Goal: Navigation & Orientation: Find specific page/section

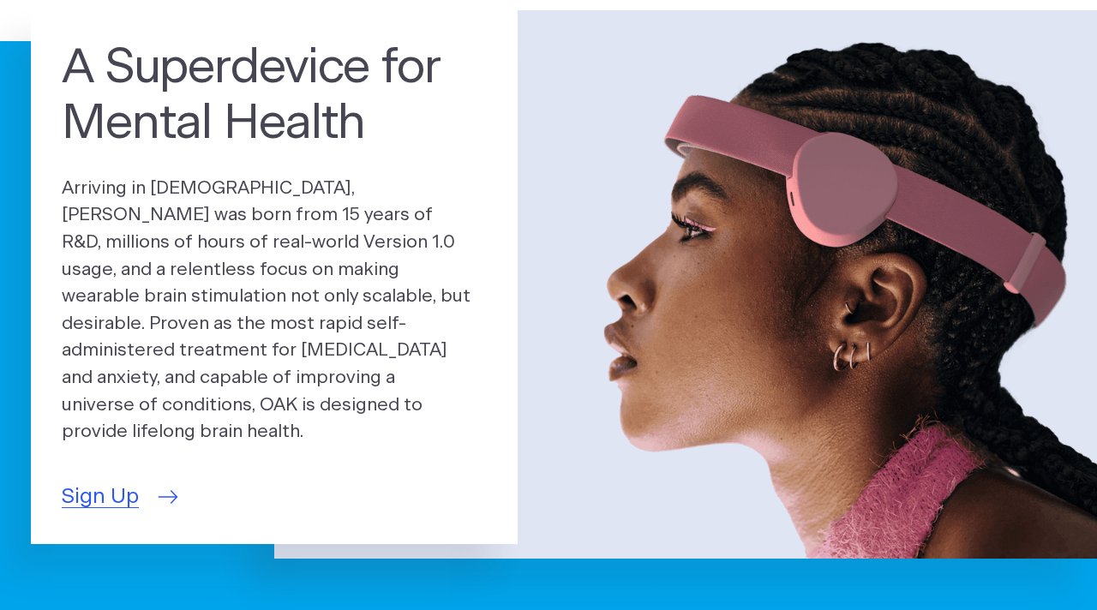
scroll to position [136, 0]
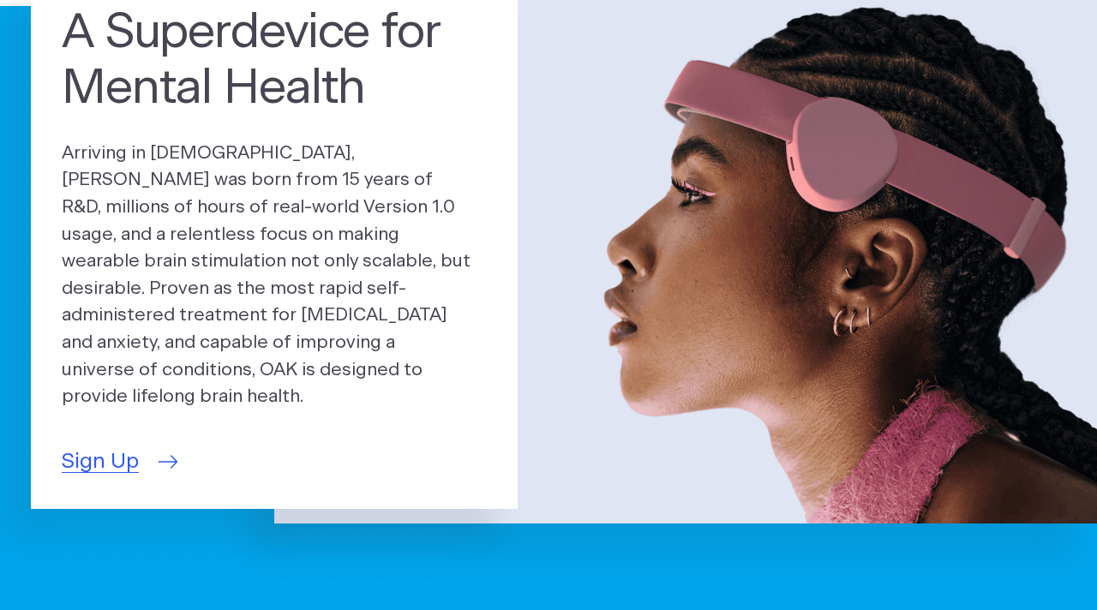
click at [99, 446] on span "Sign Up" at bounding box center [100, 462] width 77 height 32
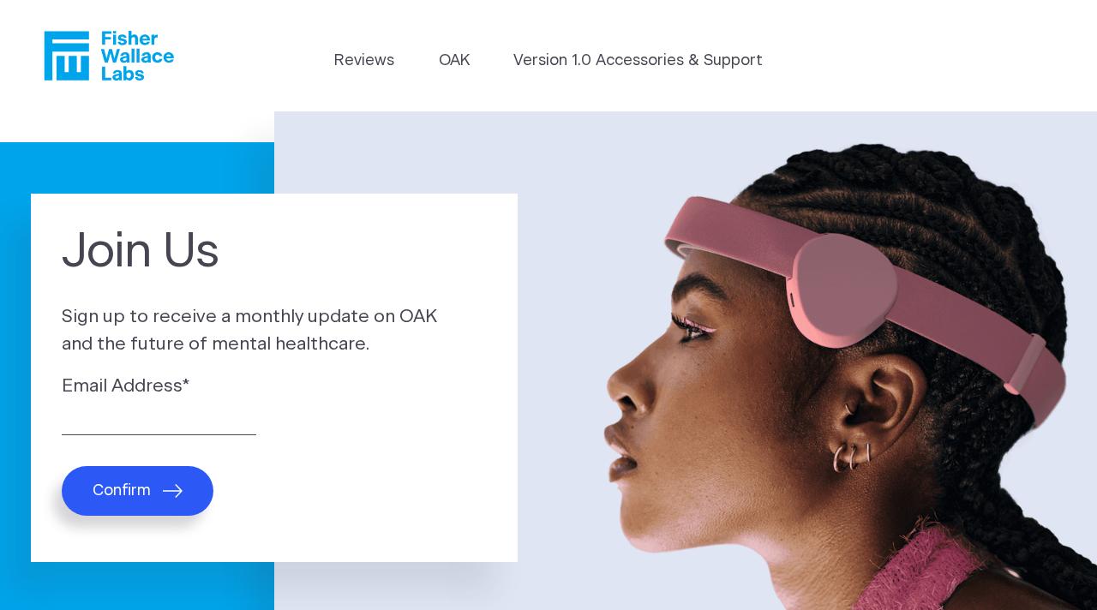
click at [424, 66] on ul "Reviews [GEOGRAPHIC_DATA] Version 1.0 Accessories & Support" at bounding box center [547, 65] width 427 height 31
click at [456, 66] on link "OAK" at bounding box center [454, 61] width 31 height 23
click at [615, 66] on link "Version 1.0 Accessories & Support" at bounding box center [637, 61] width 249 height 23
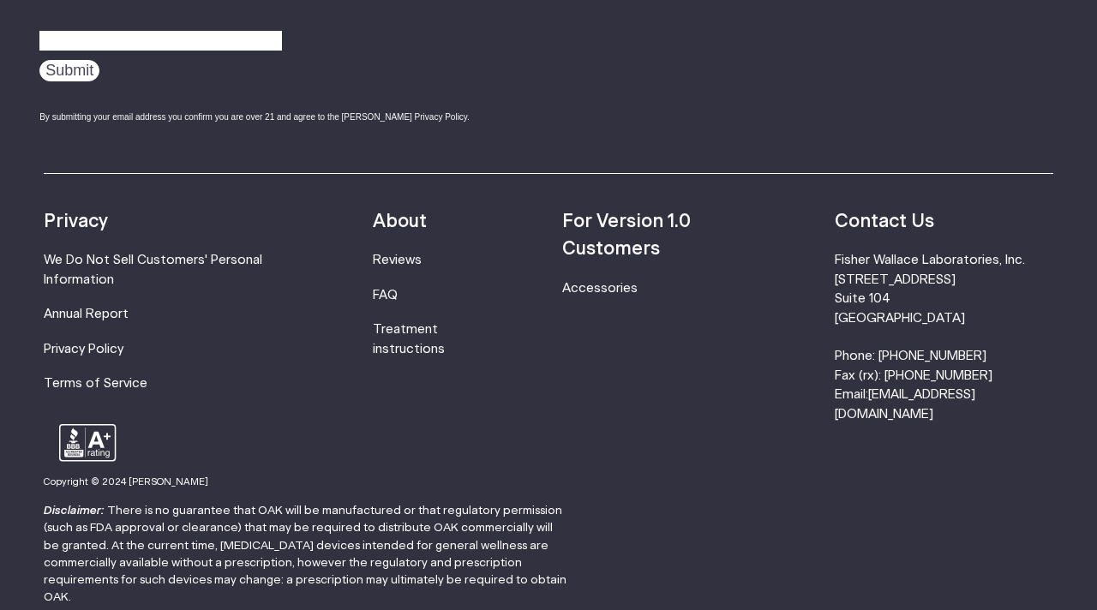
scroll to position [2992, 0]
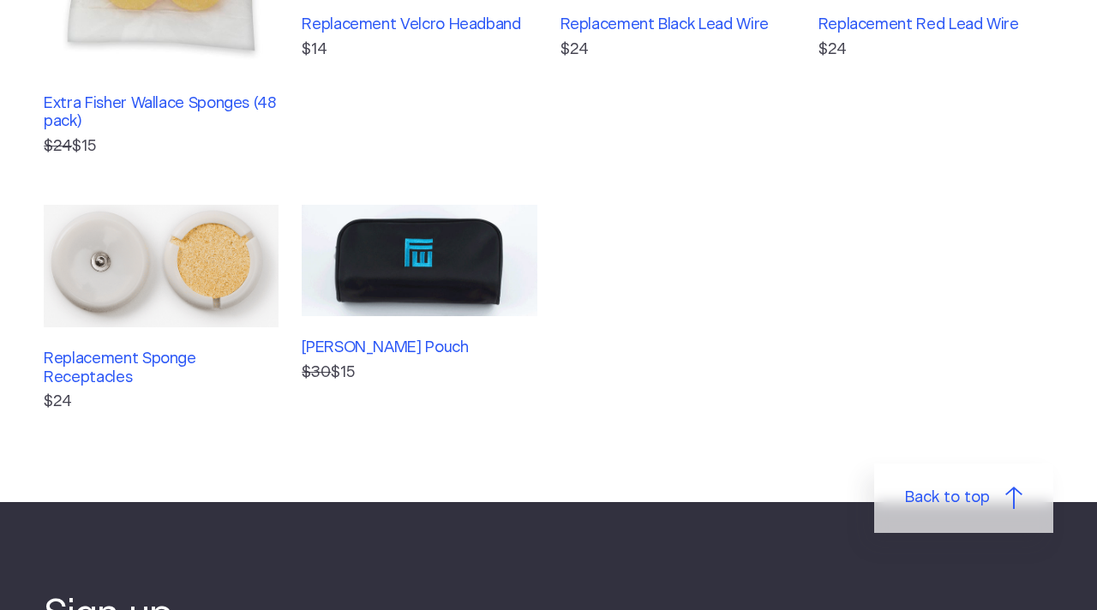
scroll to position [636, 0]
